Goal: Information Seeking & Learning: Find specific fact

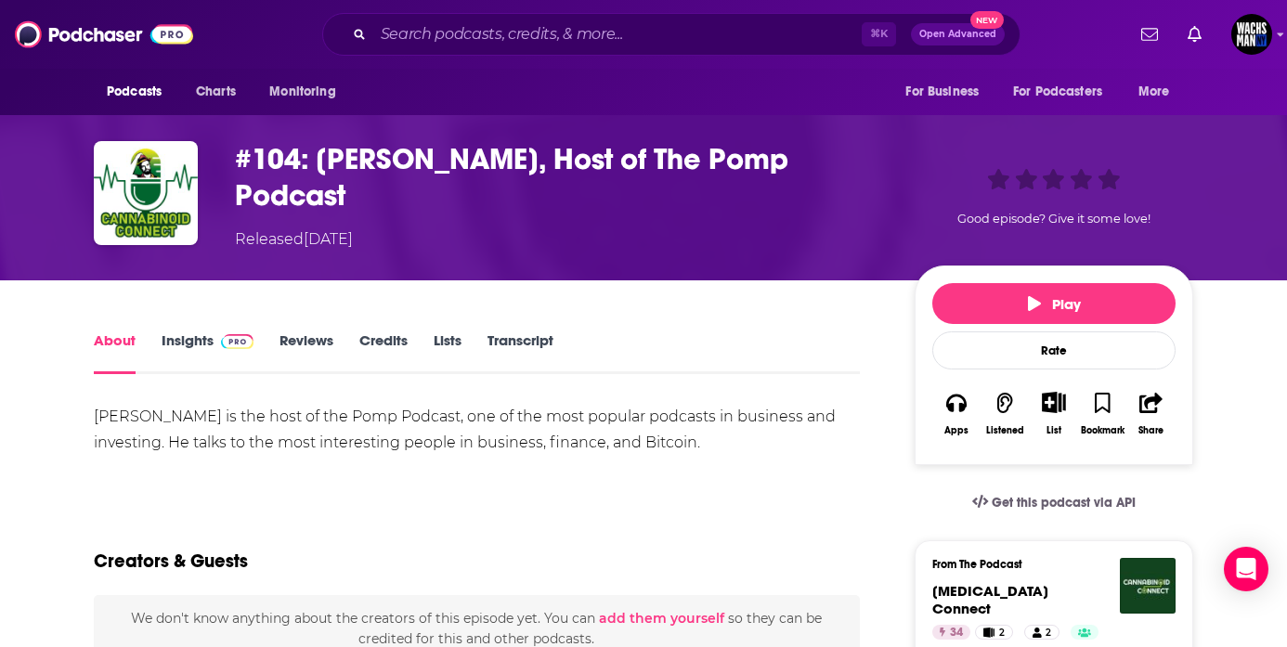
scroll to position [77, 0]
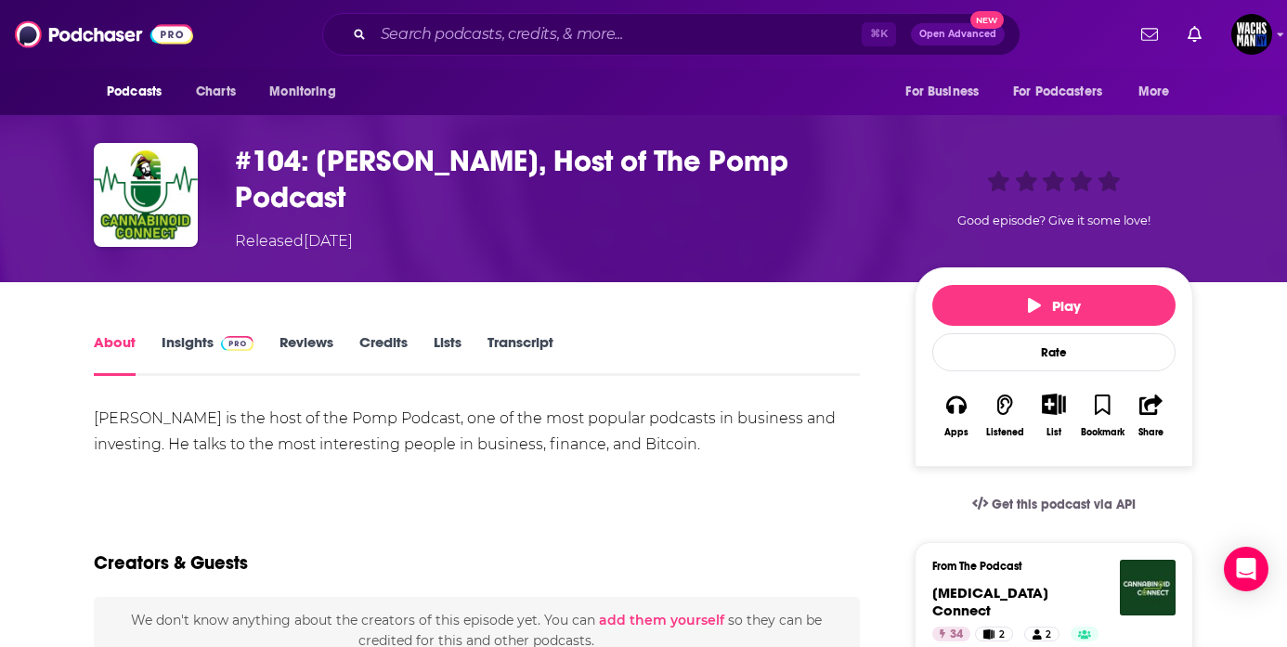
click at [198, 341] on link "Insights" at bounding box center [208, 354] width 92 height 43
click at [202, 282] on div "#104: [PERSON_NAME], Host of The Pomp Podcast Released [DATE] Good episode? Giv…" at bounding box center [643, 197] width 1188 height 169
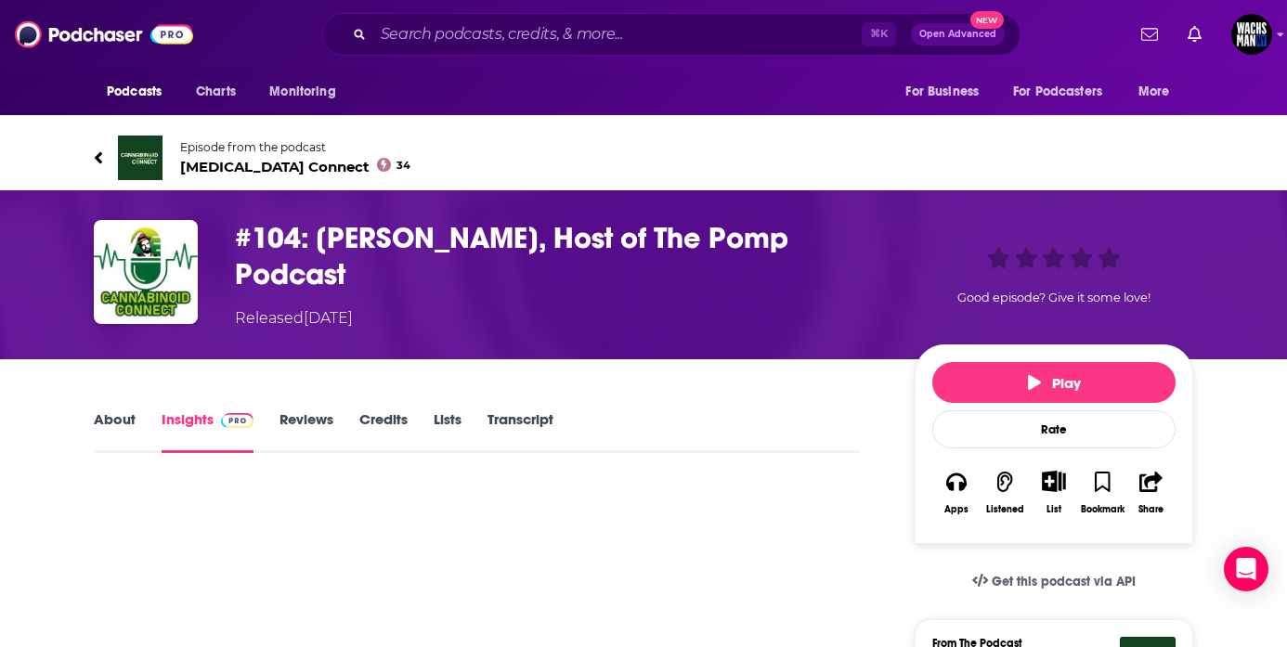
click at [200, 347] on div "#104: [PERSON_NAME], Host of The Pomp Podcast Released [DATE] Good episode? Giv…" at bounding box center [643, 274] width 1188 height 169
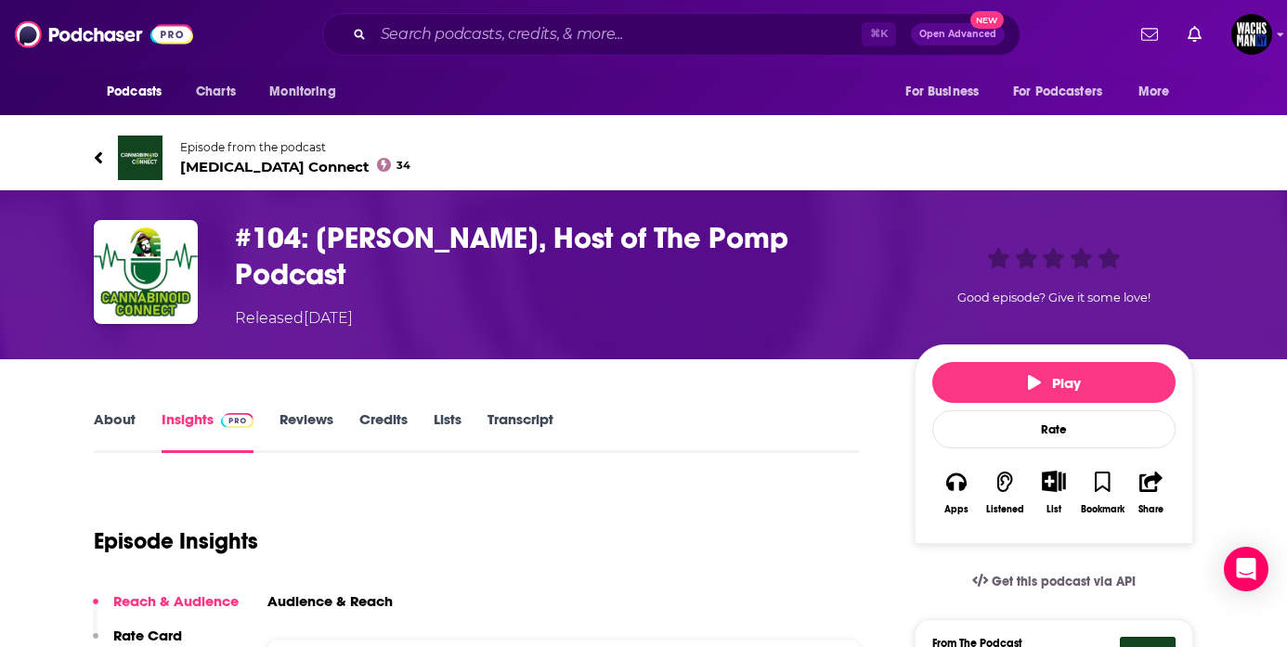
scroll to position [28, 0]
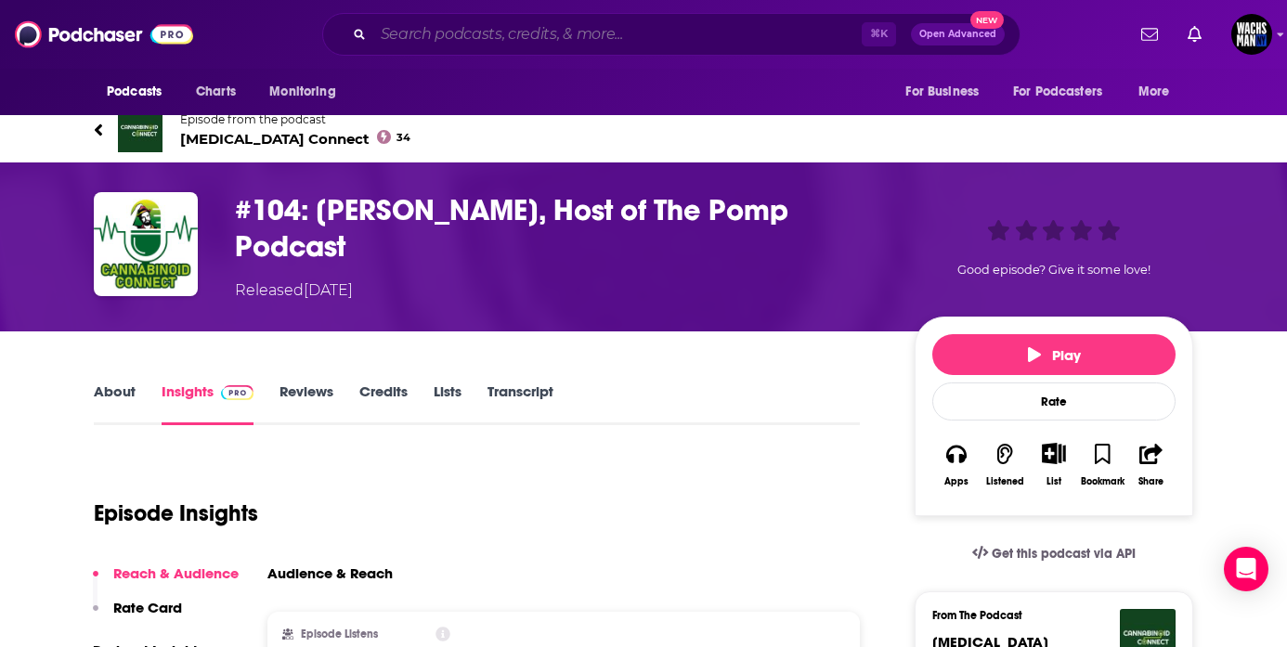
click at [543, 29] on input "Search podcasts, credits, & more..." at bounding box center [617, 34] width 488 height 30
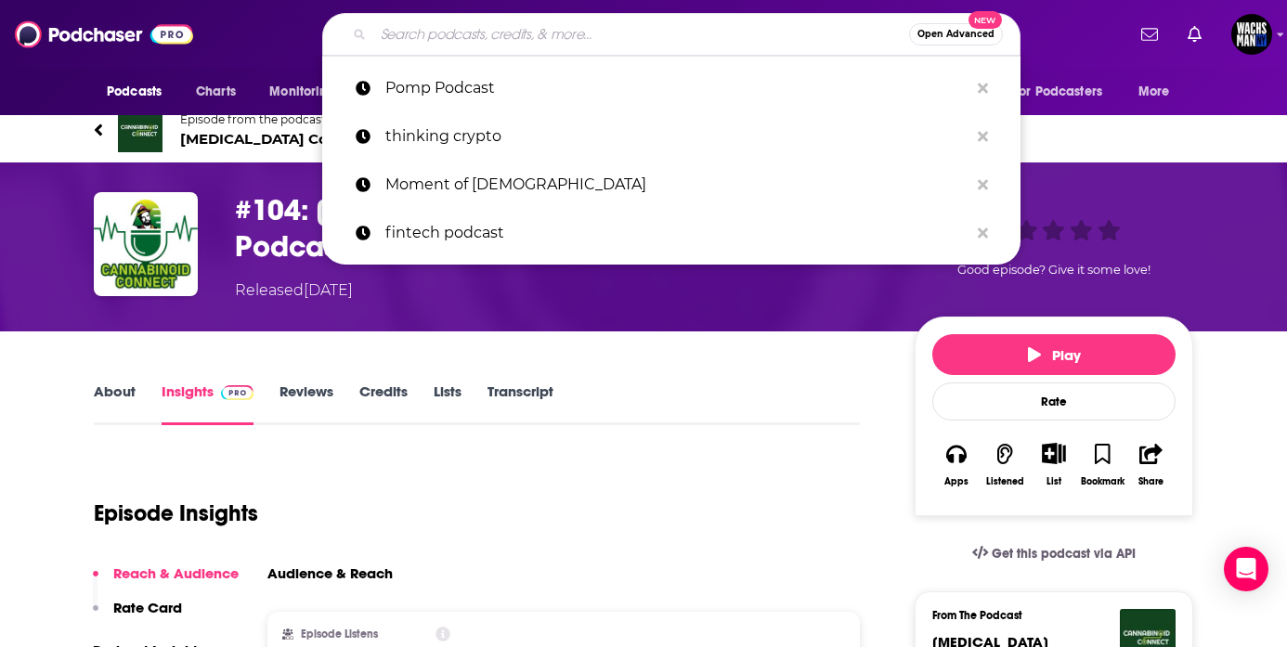
type input "O"
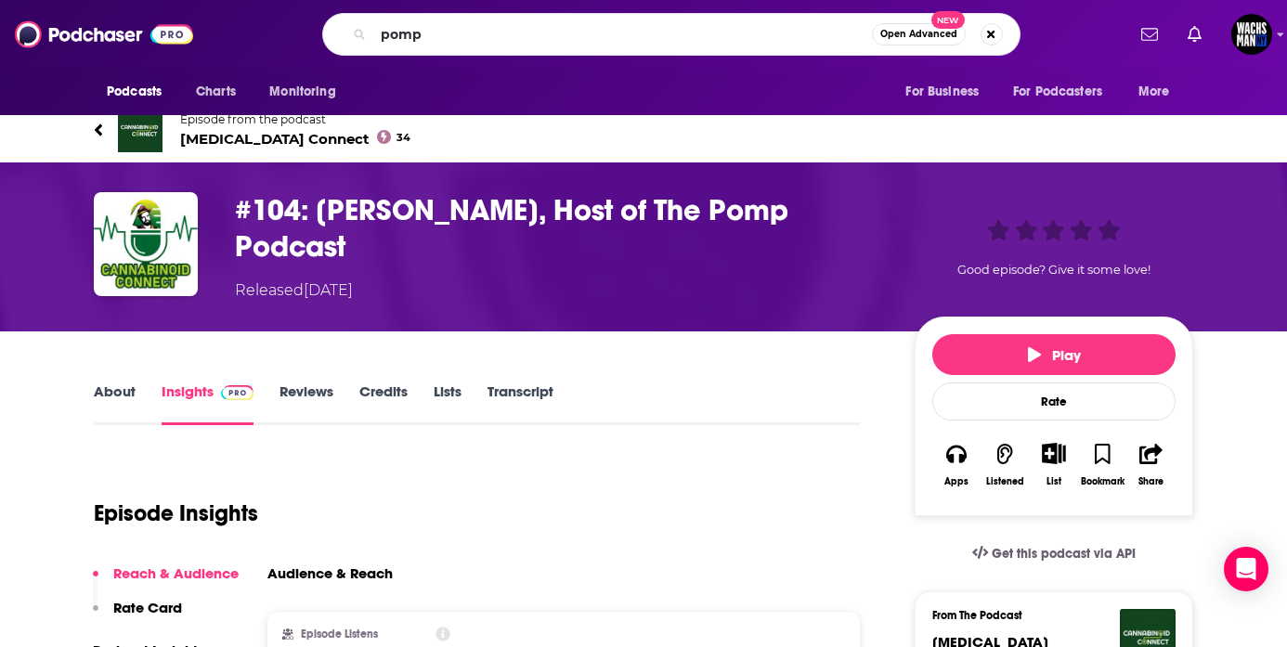
click at [421, 53] on div "pomp Open Advanced New" at bounding box center [671, 34] width 698 height 43
drag, startPoint x: 425, startPoint y: 25, endPoint x: 317, endPoint y: 25, distance: 107.7
click at [317, 25] on div "pomp Open Advanced New" at bounding box center [670, 34] width 907 height 43
click at [494, 40] on input "The pomp" at bounding box center [622, 34] width 498 height 30
type input "The pomp podcast"
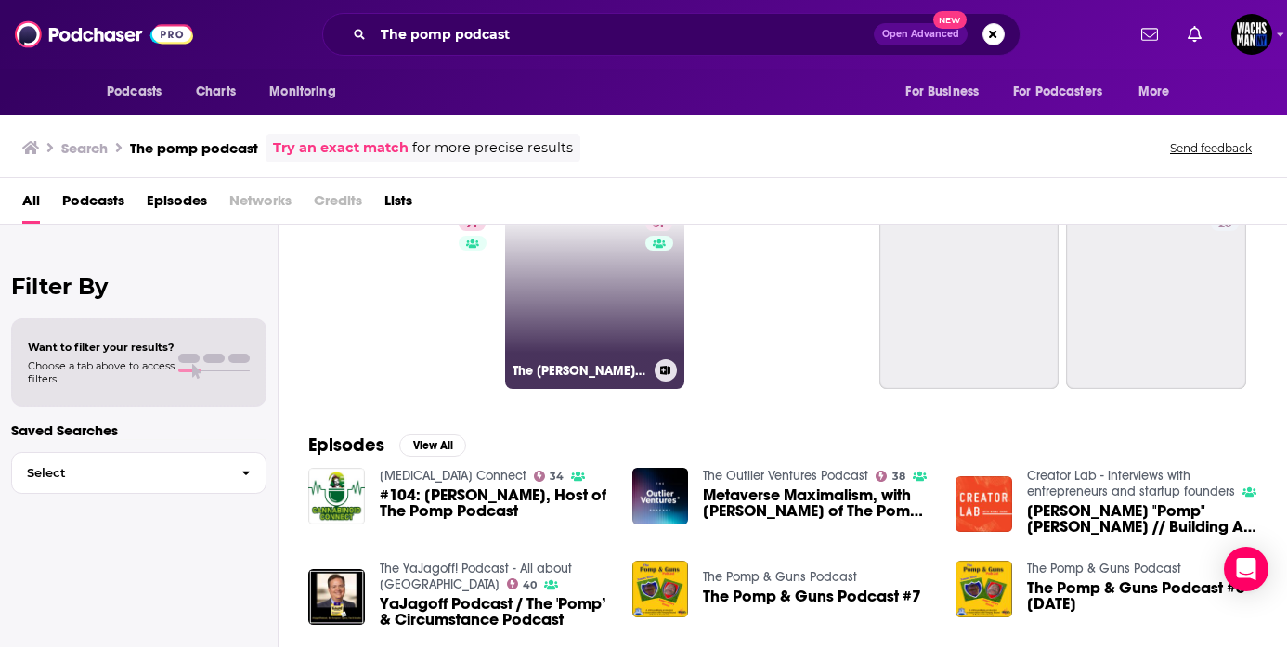
scroll to position [71, 0]
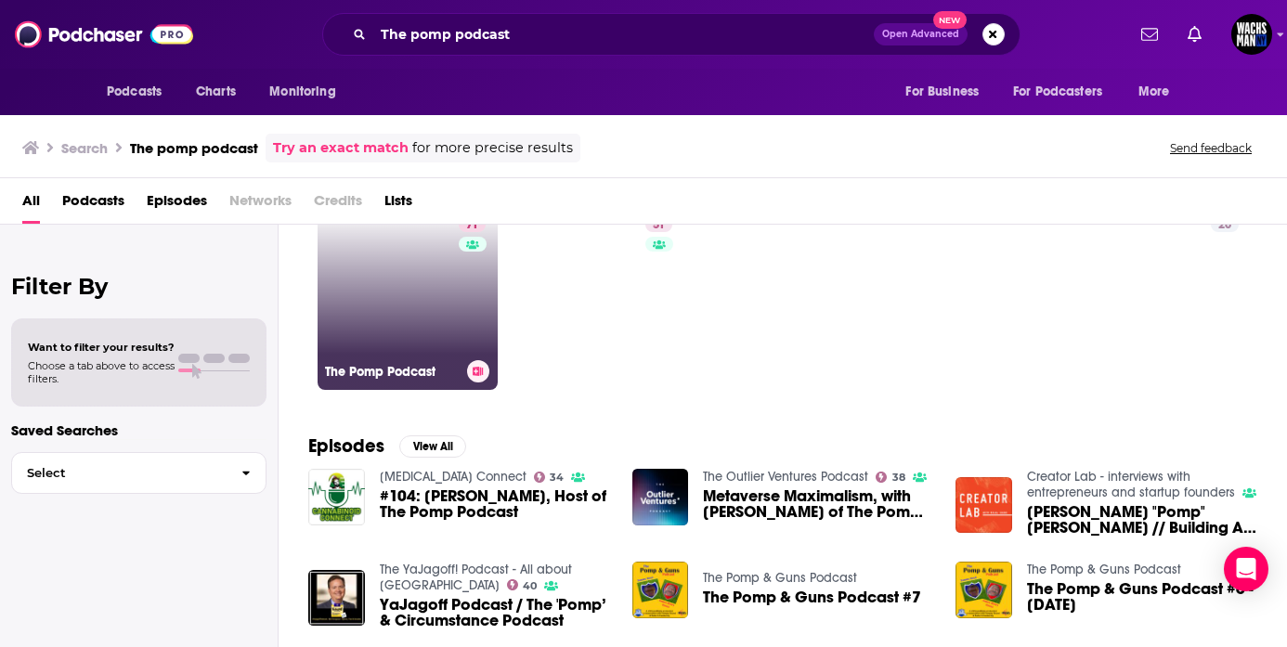
click at [362, 313] on link "71 The Pomp Podcast" at bounding box center [407, 300] width 180 height 180
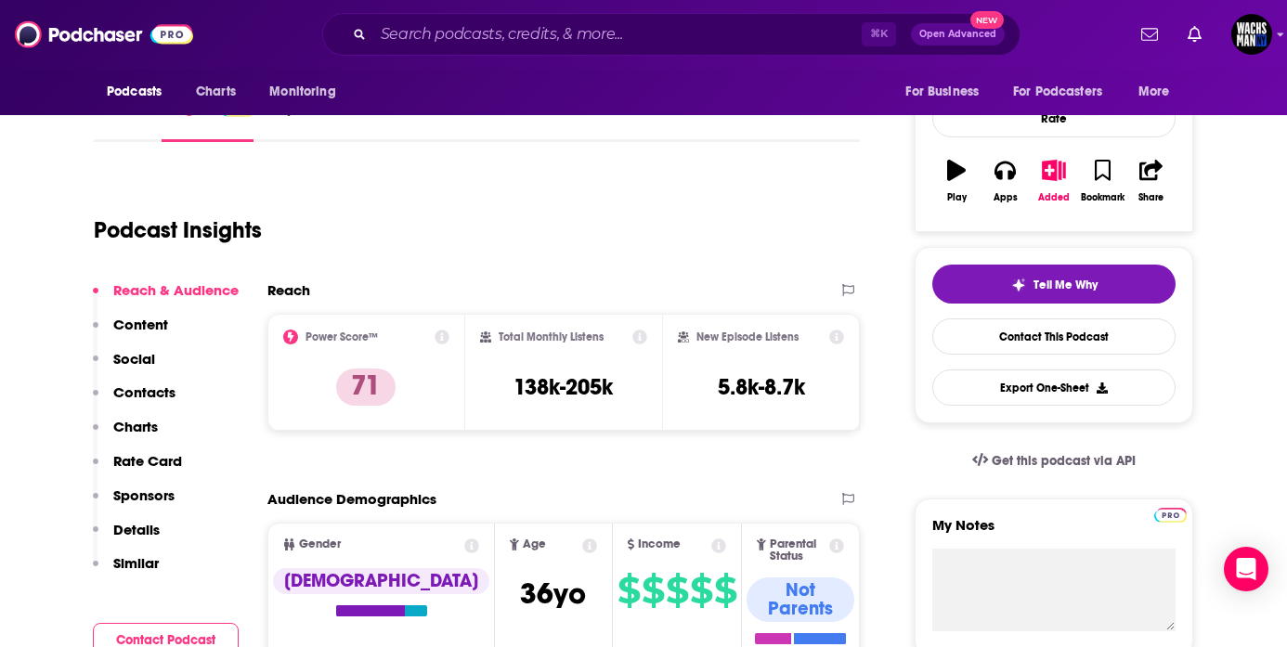
scroll to position [264, 0]
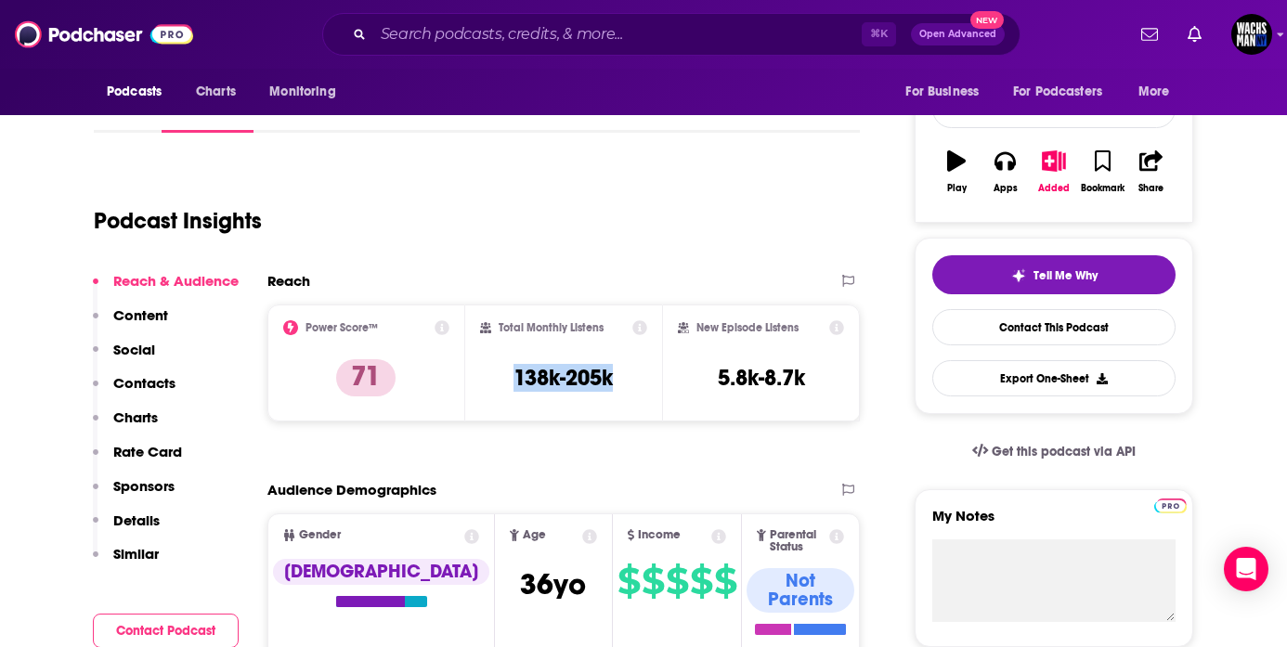
drag, startPoint x: 619, startPoint y: 382, endPoint x: 508, endPoint y: 371, distance: 111.9
click at [505, 371] on div "Total Monthly Listens 138k-205k" at bounding box center [564, 362] width 168 height 85
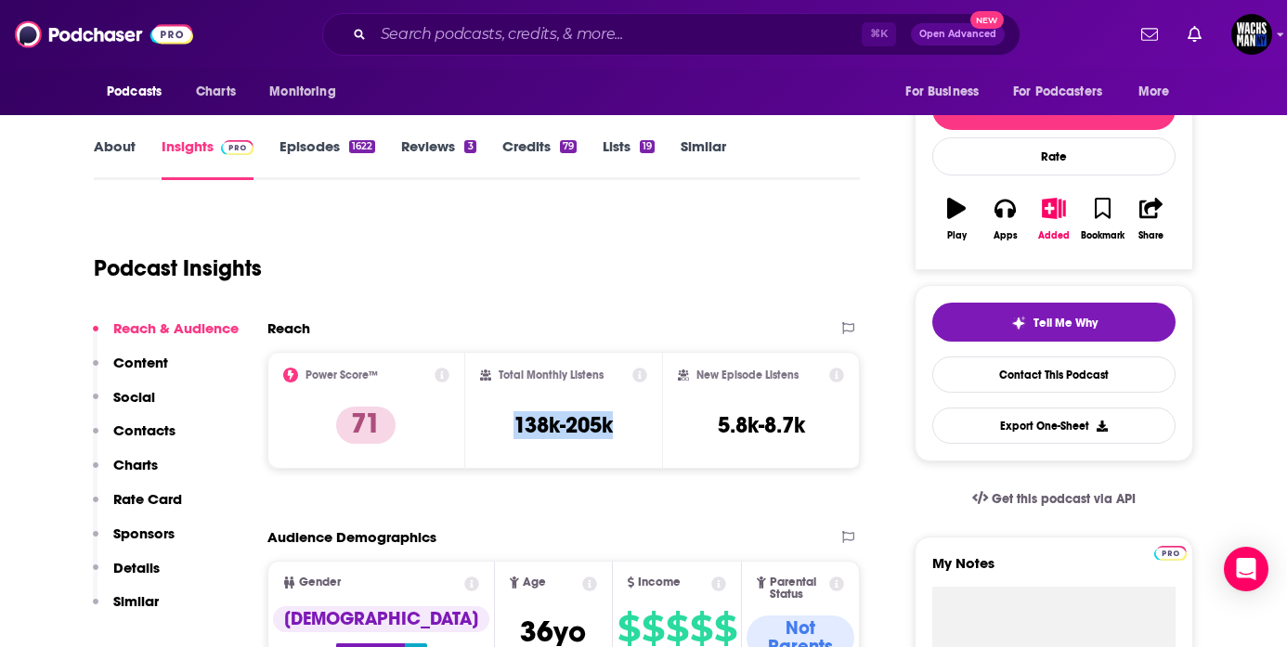
copy h3 "138k-205k"
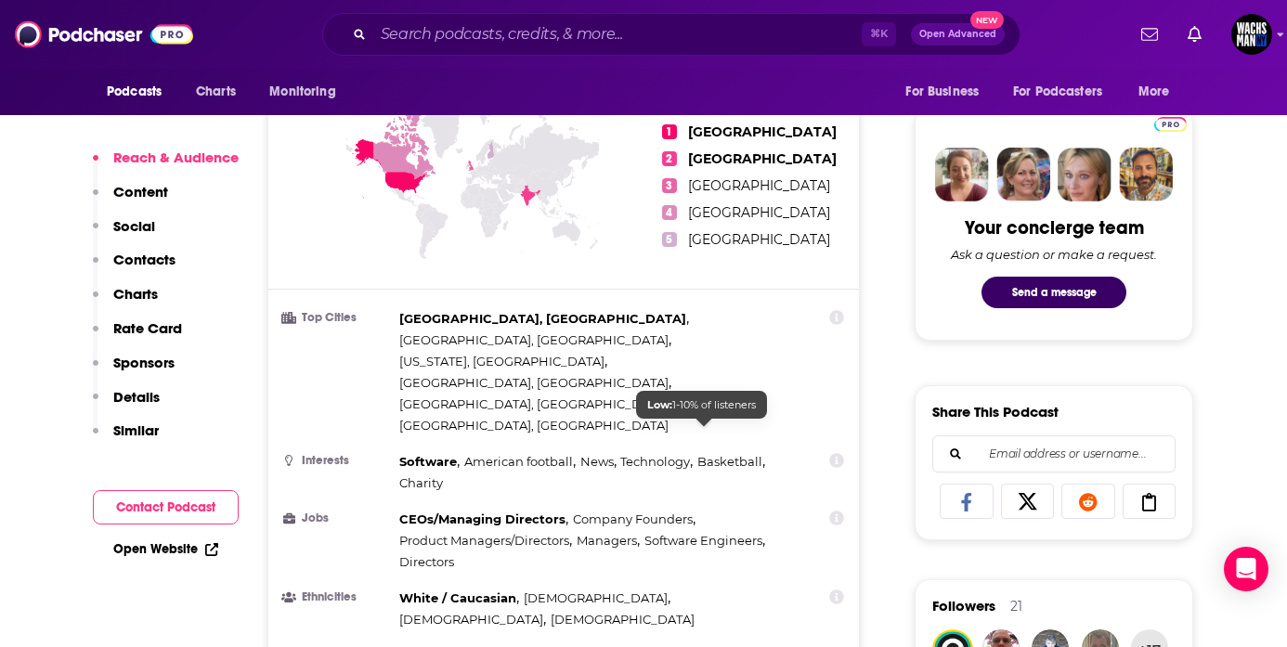
scroll to position [856, 0]
